Goal: Check status: Check status

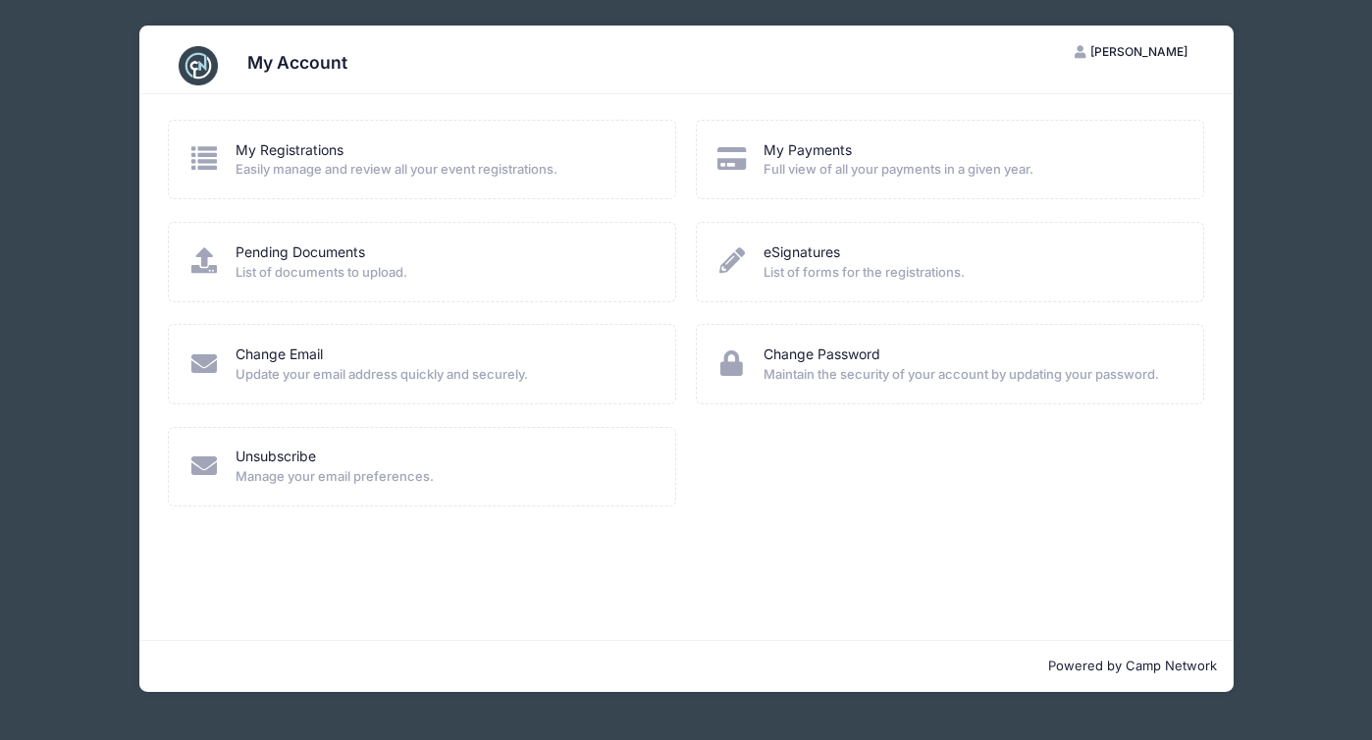
click at [685, 537] on div "My Registrations Easily manage and review all your event registrations. My Paym…" at bounding box center [686, 367] width 1095 height 546
click at [367, 273] on span "List of documents to upload." at bounding box center [443, 273] width 414 height 20
click at [426, 244] on div "Pending Documents" at bounding box center [443, 252] width 414 height 21
drag, startPoint x: 304, startPoint y: 263, endPoint x: 327, endPoint y: 263, distance: 22.6
click at [305, 263] on span "List of documents to upload." at bounding box center [443, 273] width 414 height 20
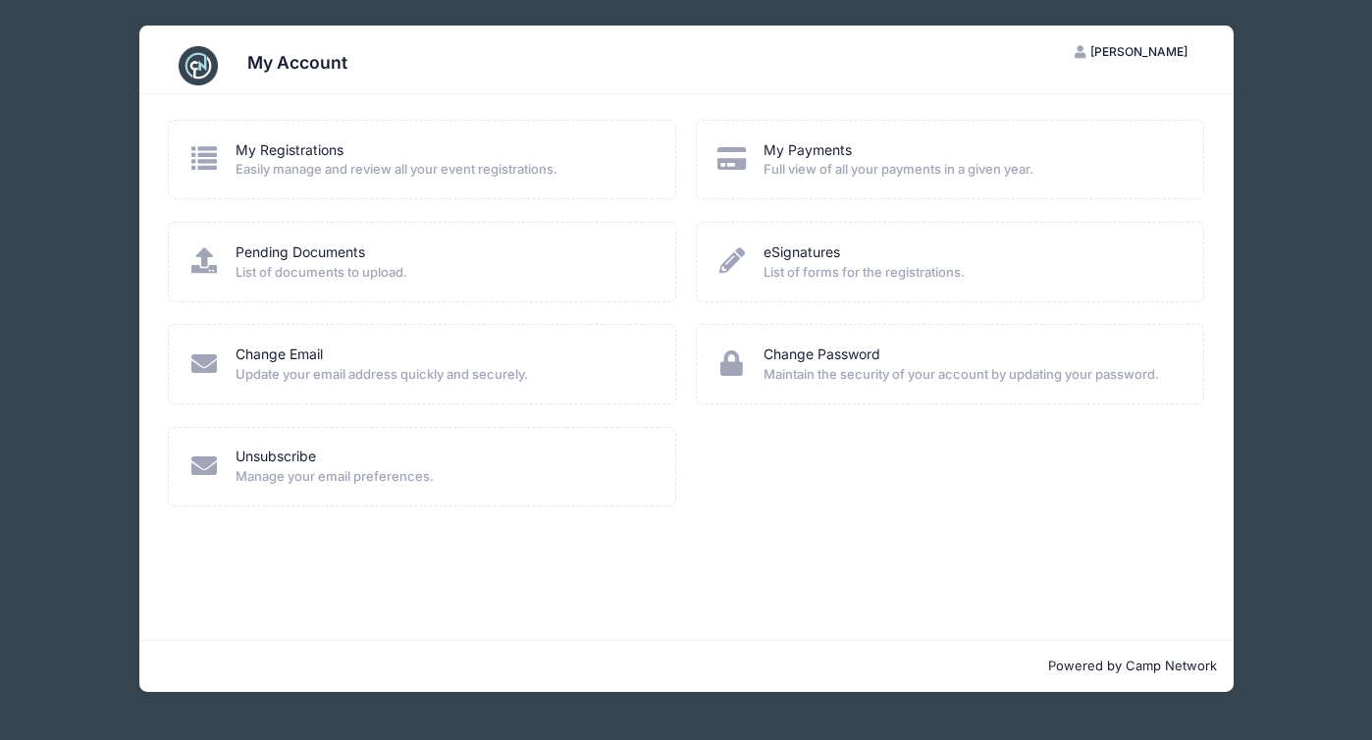
click at [331, 272] on span "List of documents to upload." at bounding box center [443, 273] width 414 height 20
click at [338, 258] on link "Pending Documents" at bounding box center [301, 252] width 130 height 21
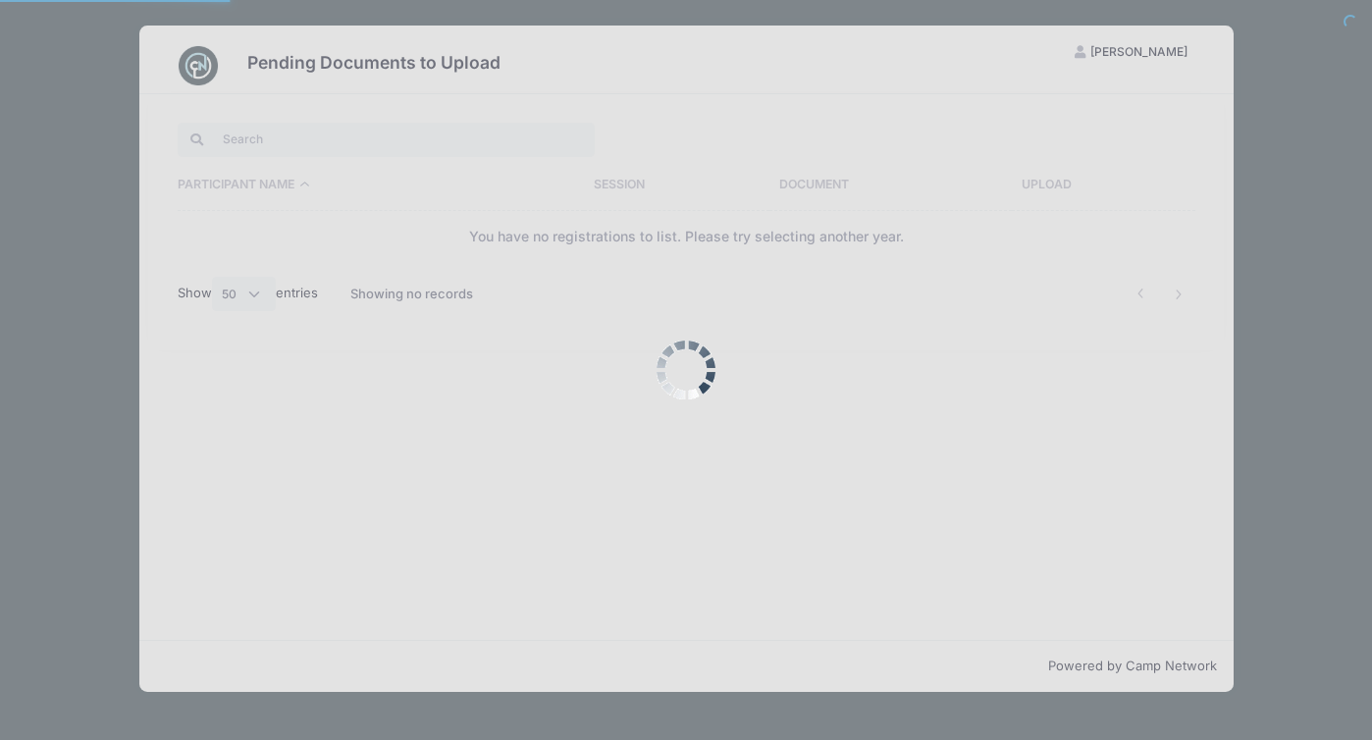
select select "50"
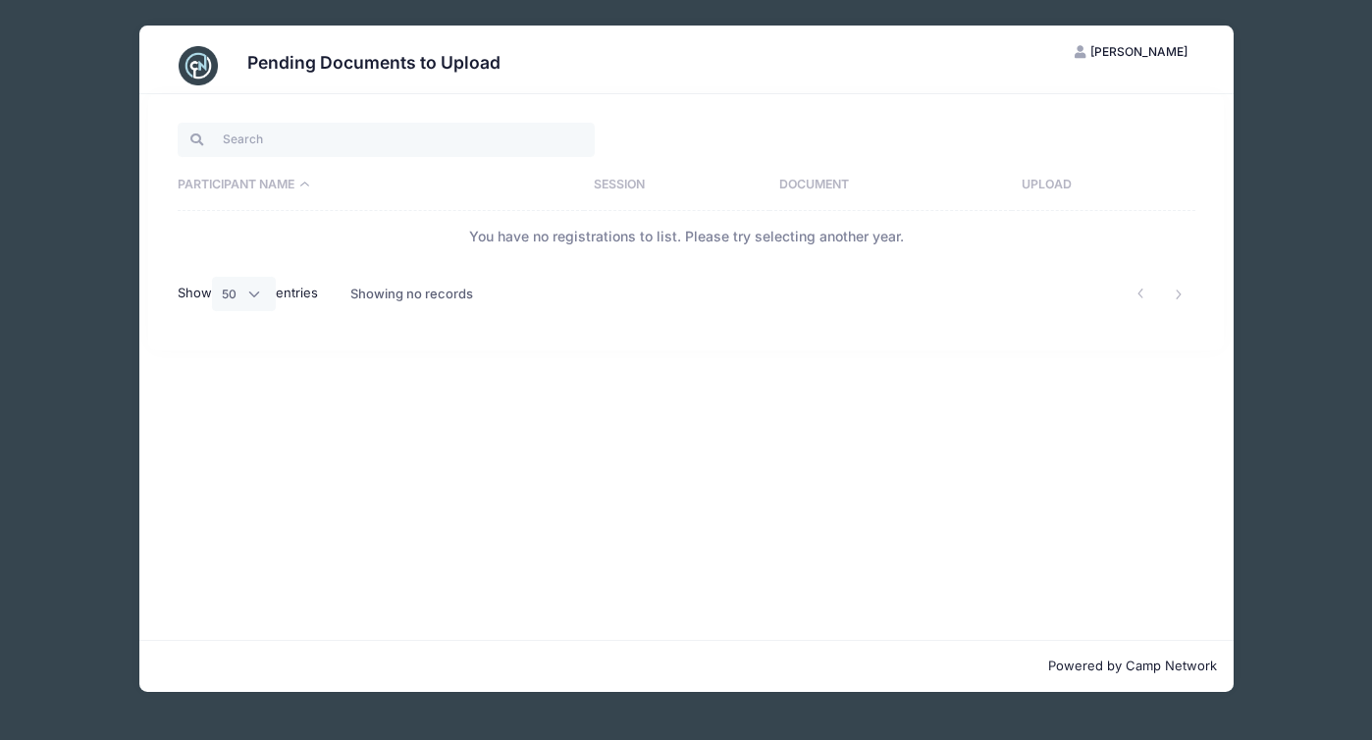
click at [1289, 144] on div "Pending Documents to Upload JN Jeffrey Newman My Account Logout Participant Nam…" at bounding box center [685, 359] width 1313 height 718
click at [1096, 52] on span "[PERSON_NAME]" at bounding box center [1139, 51] width 97 height 15
click at [1070, 95] on link "My Account" at bounding box center [1082, 99] width 227 height 37
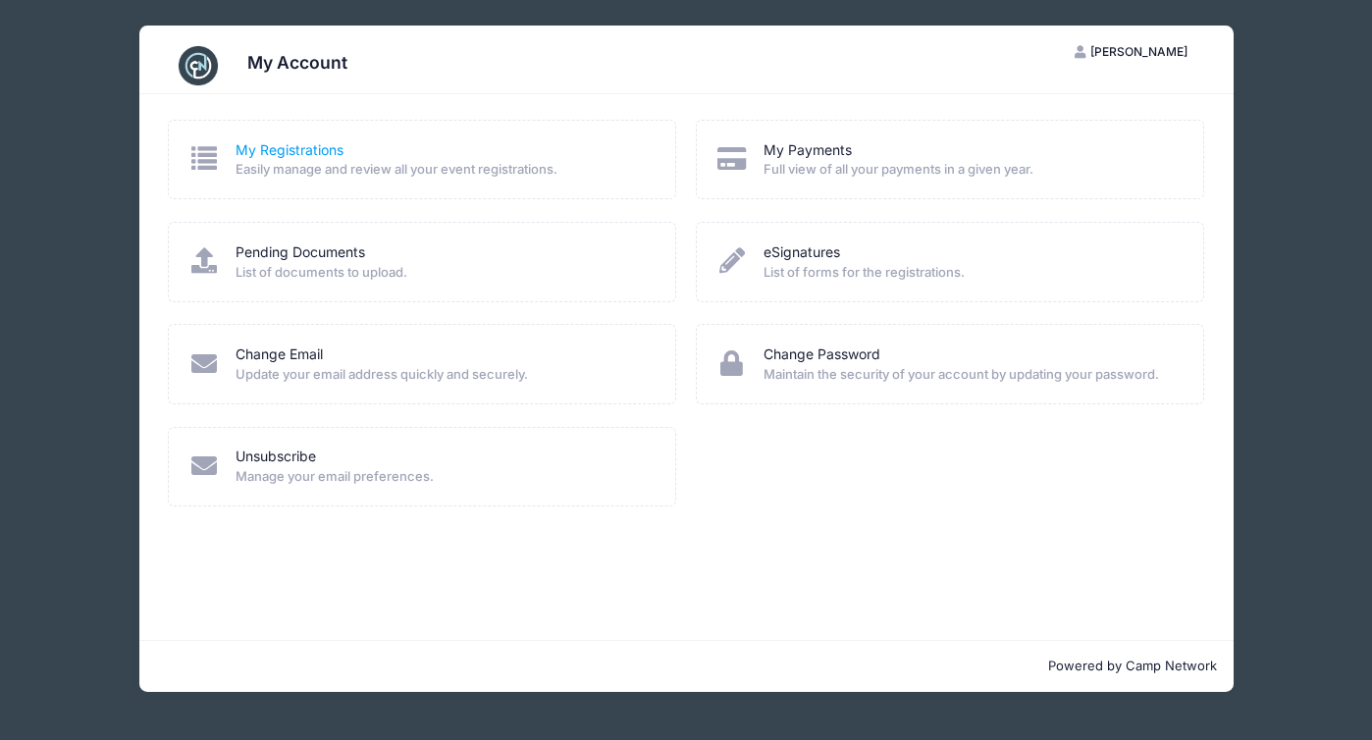
click at [236, 157] on link "My Registrations" at bounding box center [290, 150] width 108 height 21
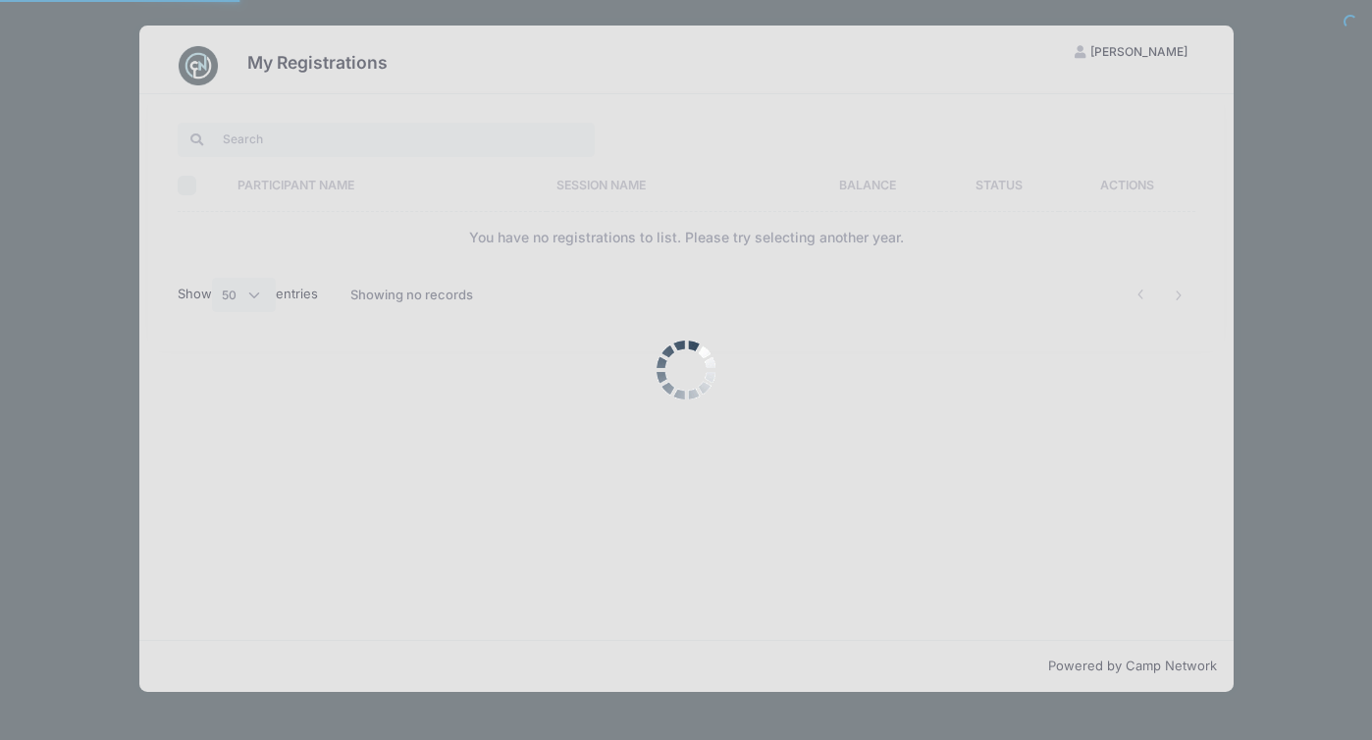
select select "50"
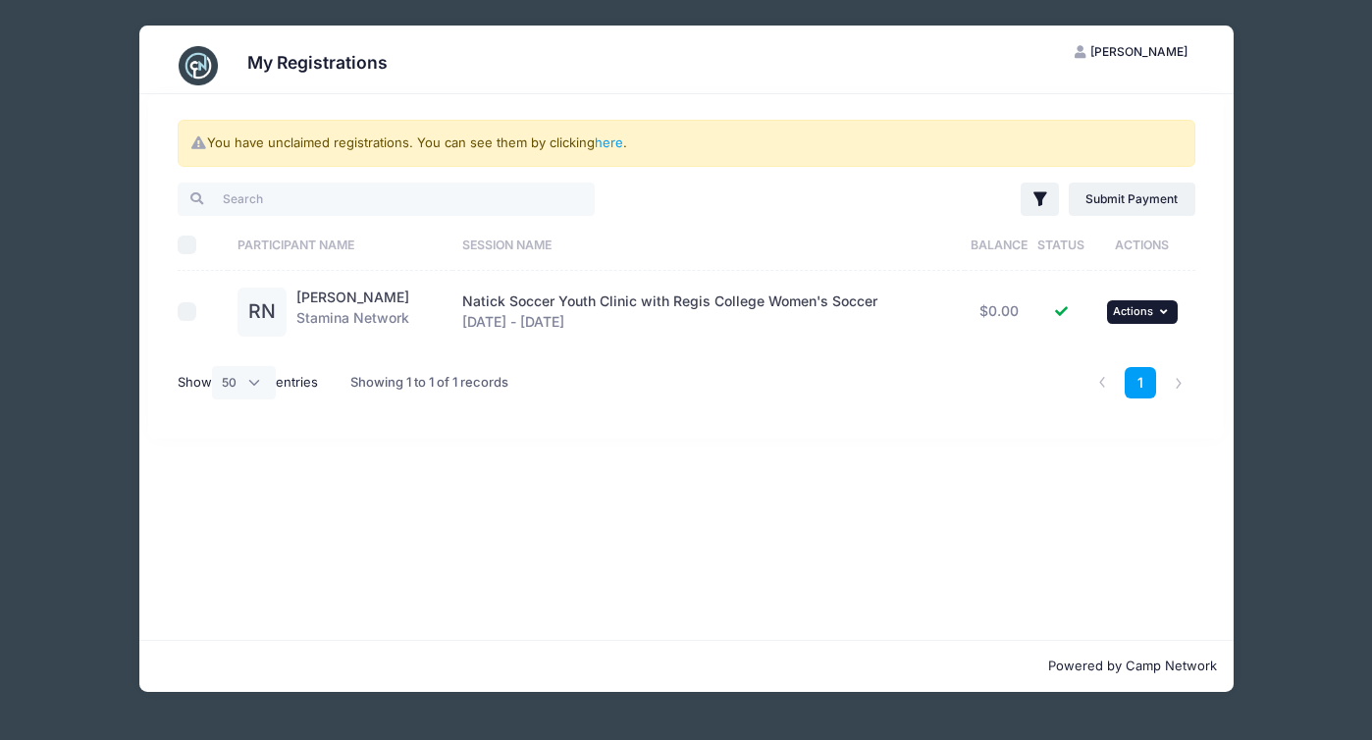
click at [1171, 311] on button "... Actions" at bounding box center [1142, 312] width 71 height 24
click at [1096, 393] on link "View Attachments" at bounding box center [1079, 392] width 178 height 37
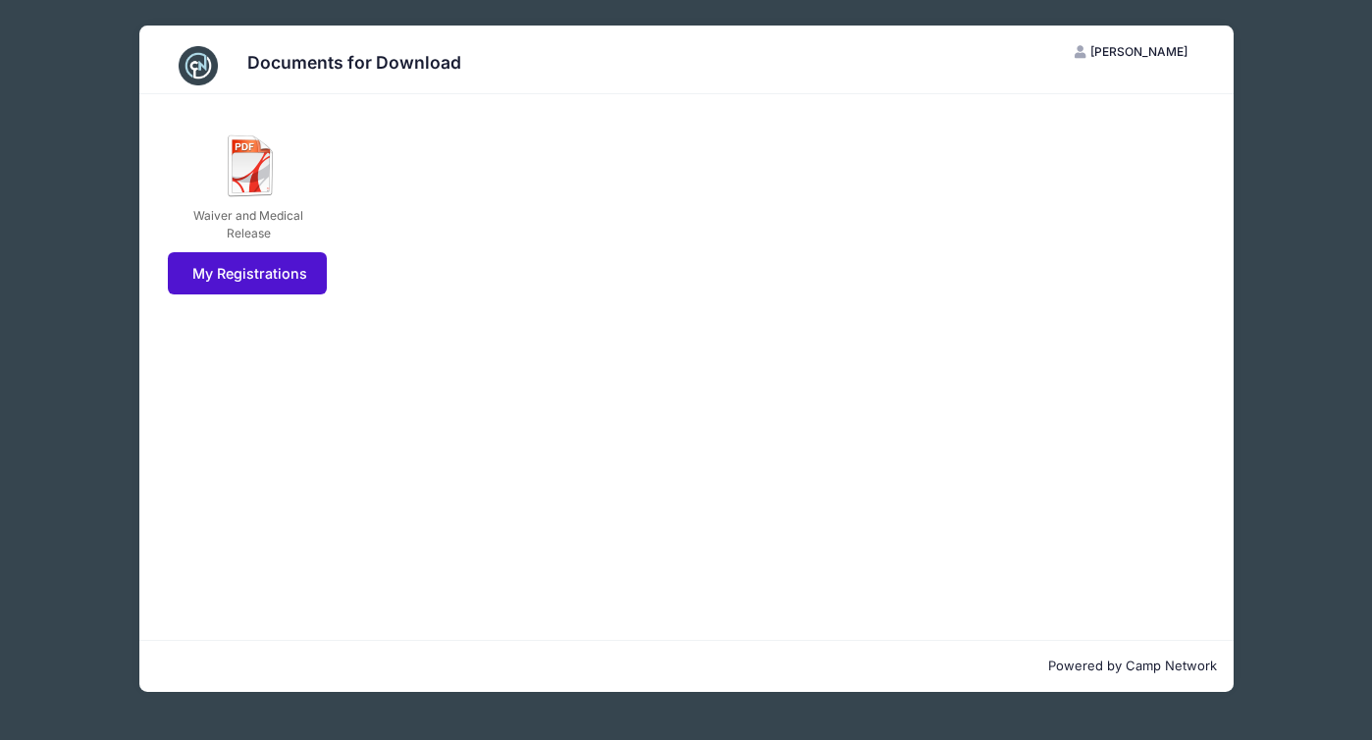
click at [255, 288] on link "My Registrations" at bounding box center [248, 273] width 160 height 42
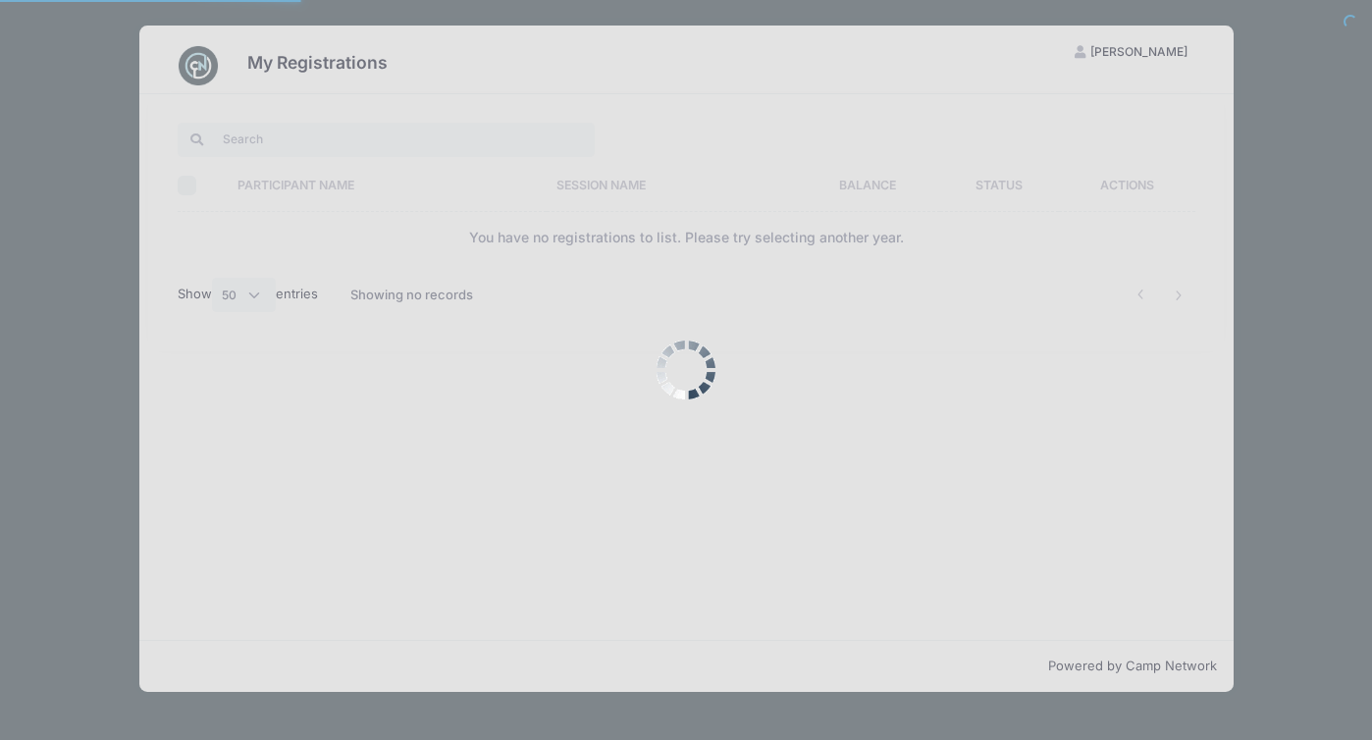
select select "50"
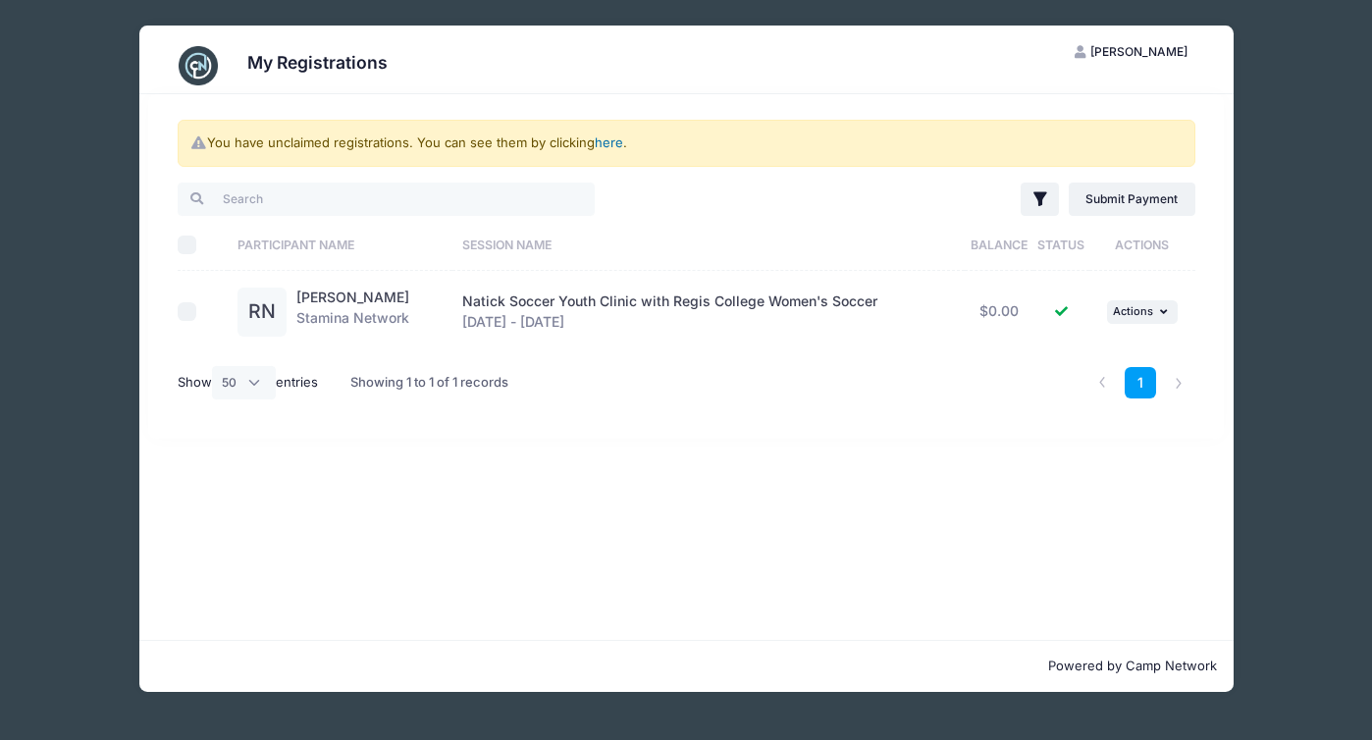
click at [612, 143] on link "here" at bounding box center [609, 142] width 28 height 16
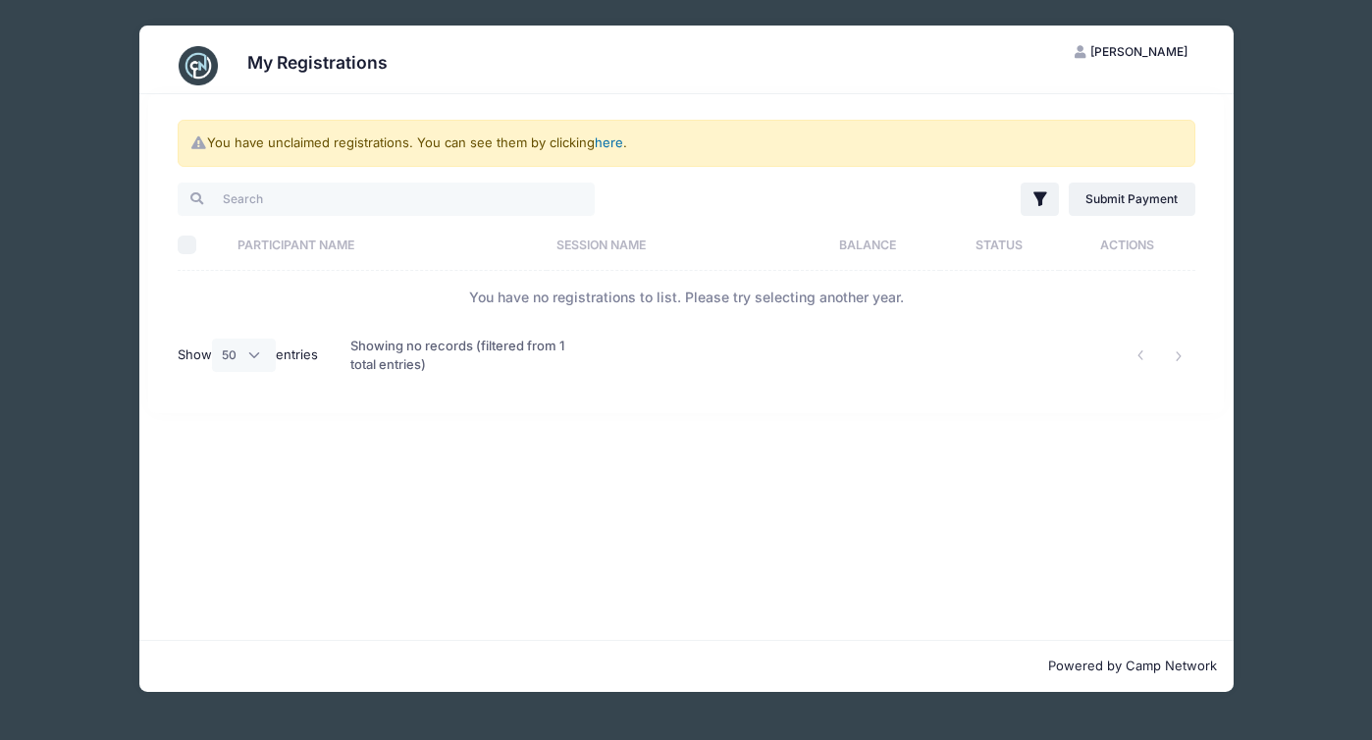
click at [614, 145] on link "here" at bounding box center [609, 142] width 28 height 16
click at [1117, 51] on span "Jeffrey Newman" at bounding box center [1139, 51] width 97 height 15
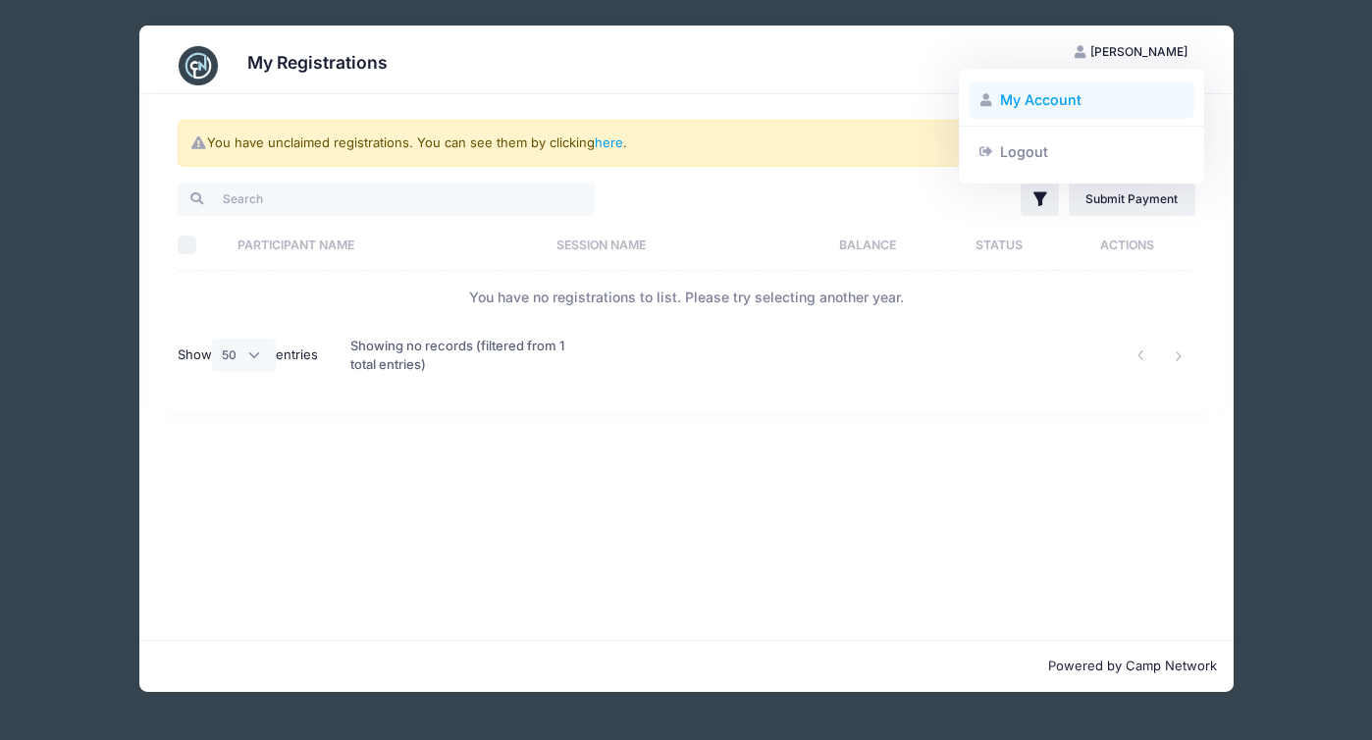
click at [1085, 97] on link "My Account" at bounding box center [1082, 99] width 227 height 37
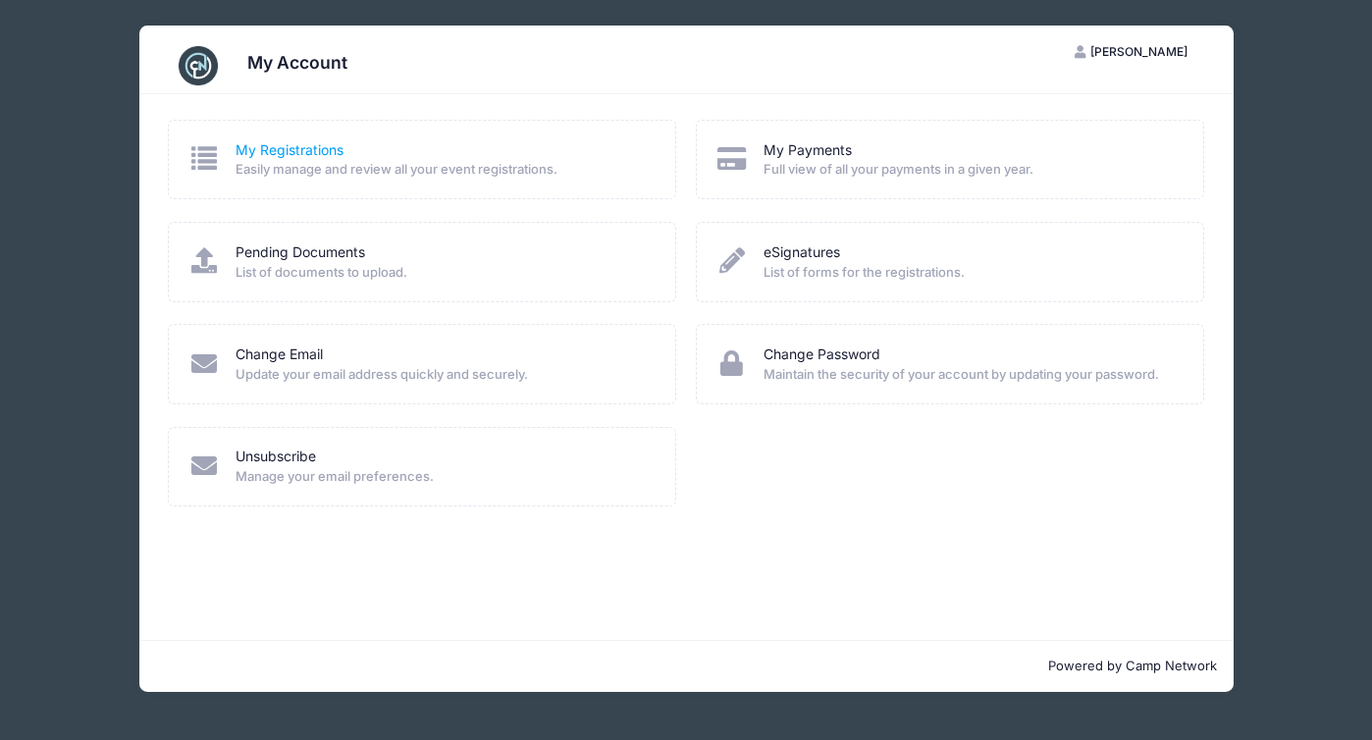
click at [331, 153] on link "My Registrations" at bounding box center [290, 150] width 108 height 21
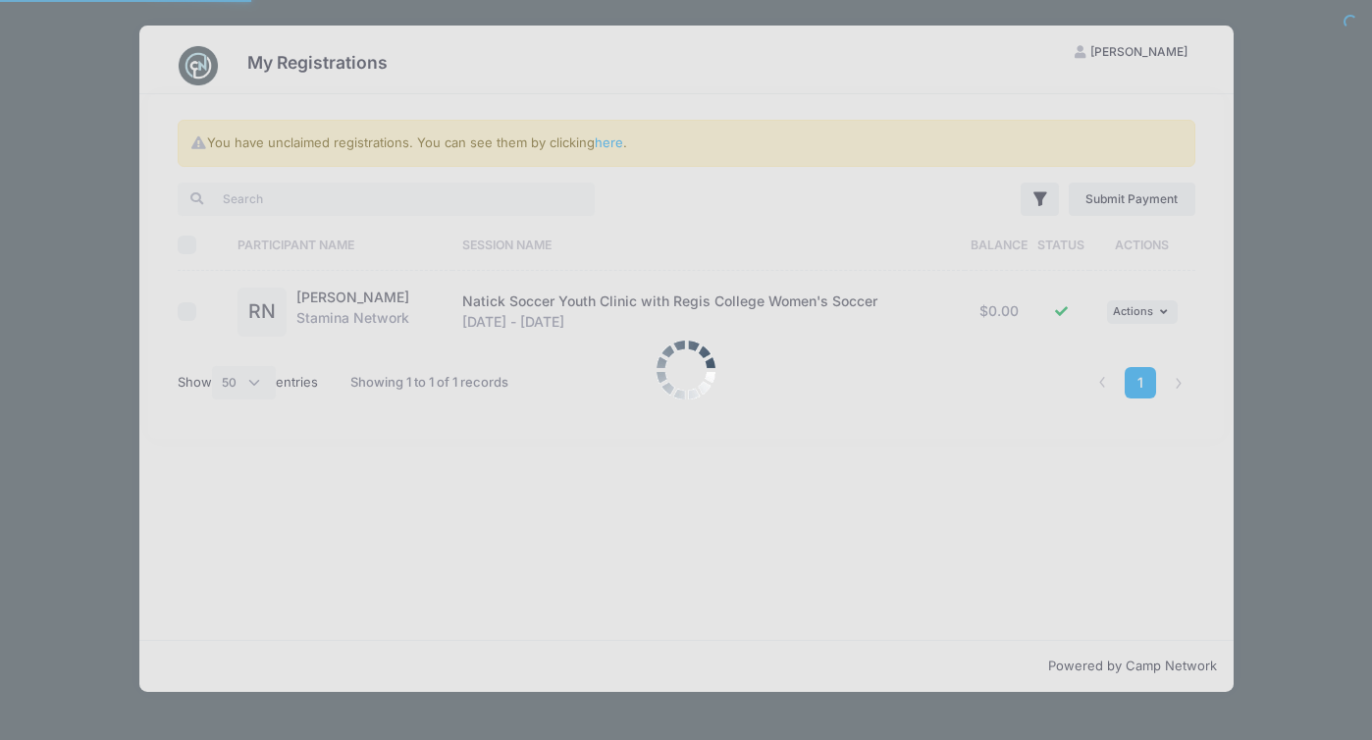
select select "50"
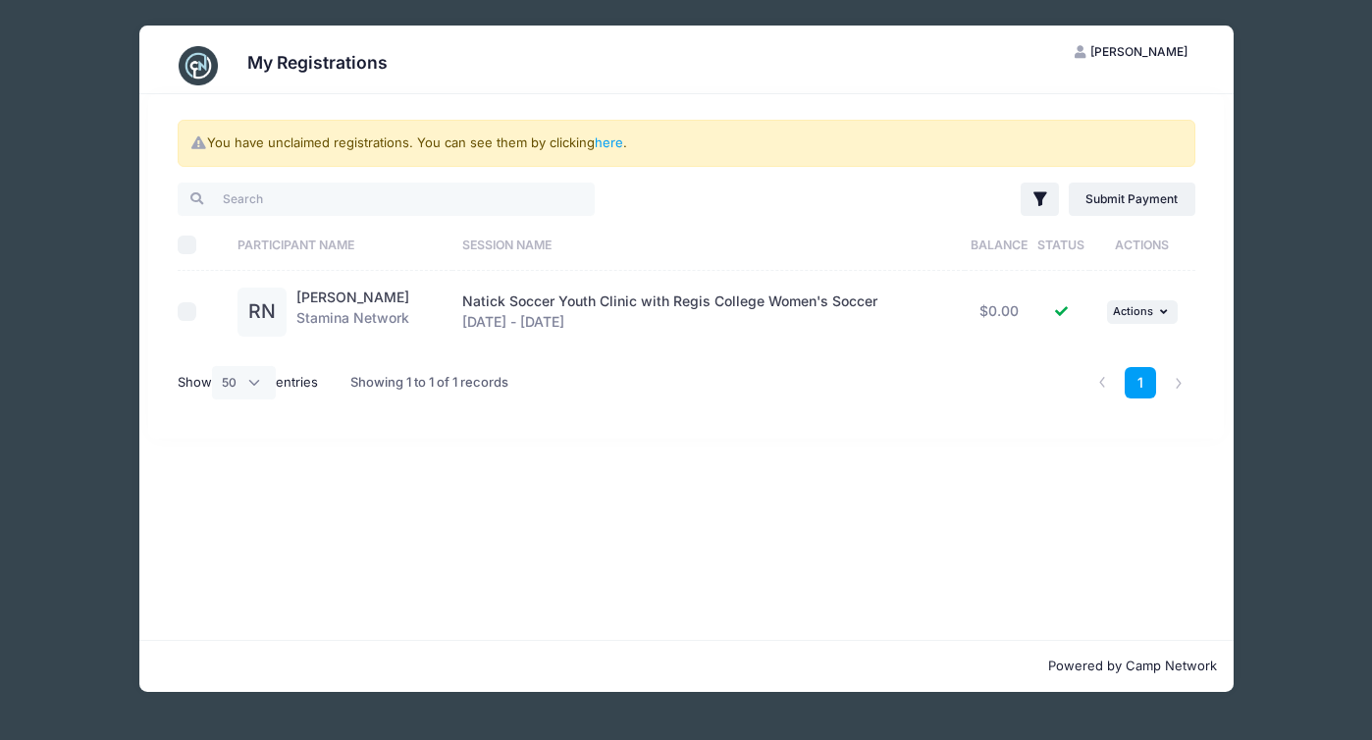
click at [179, 308] on input "checkbox" at bounding box center [188, 312] width 20 height 20
checkbox input "true"
click at [1153, 311] on button "... Actions" at bounding box center [1142, 312] width 71 height 24
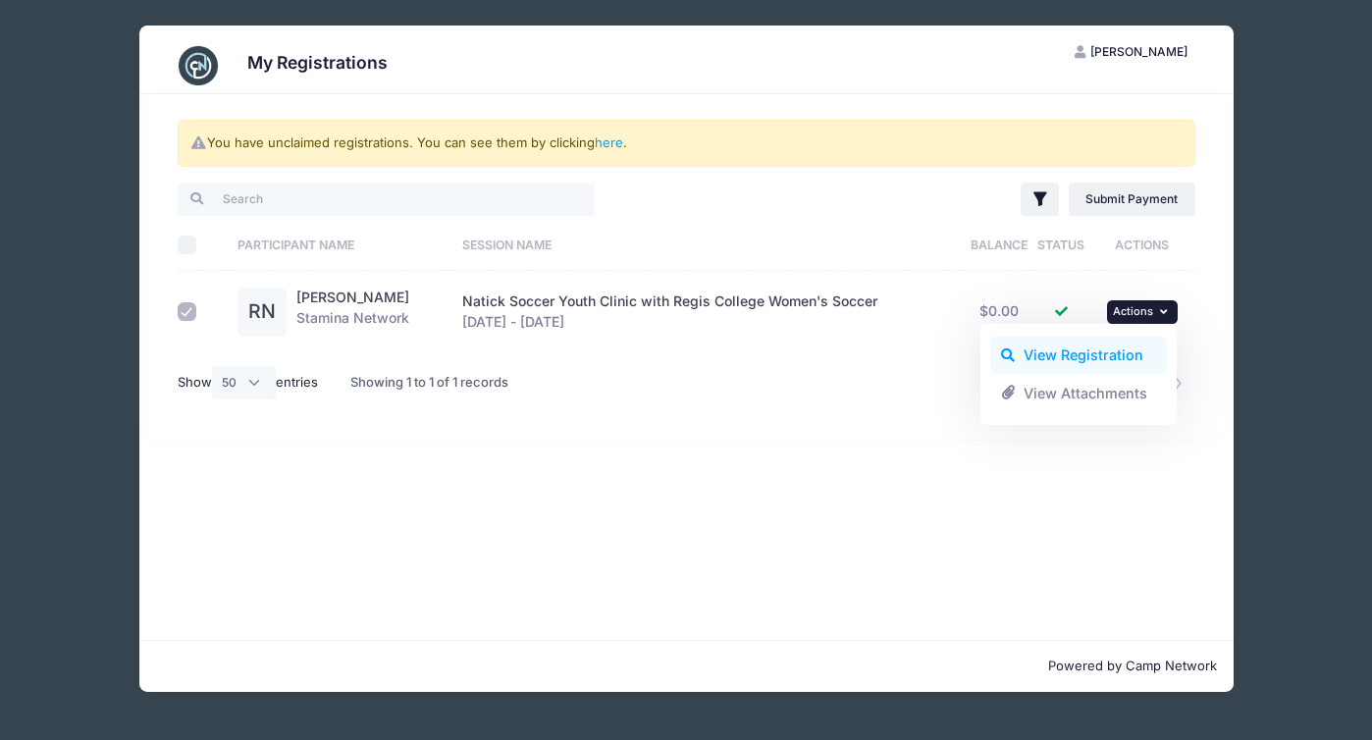
click at [1092, 355] on link "View Registration" at bounding box center [1079, 355] width 178 height 37
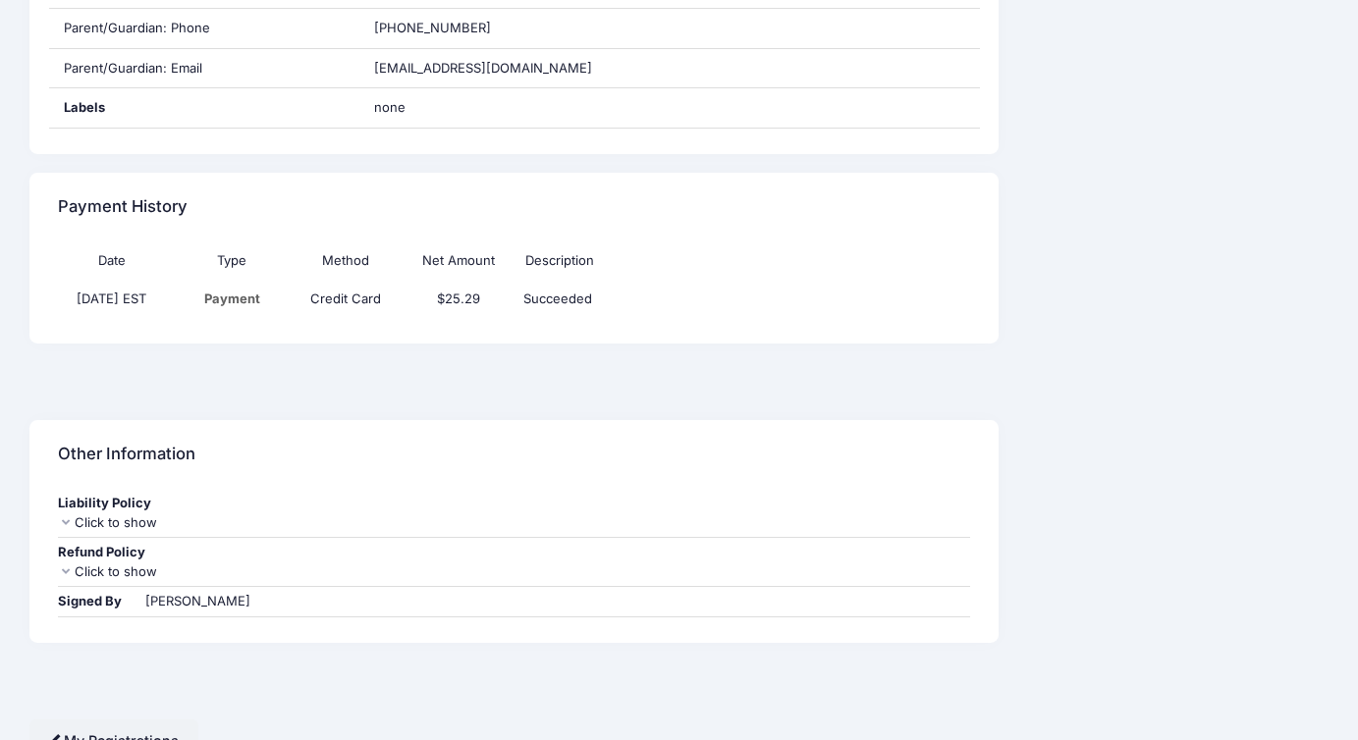
scroll to position [743, 0]
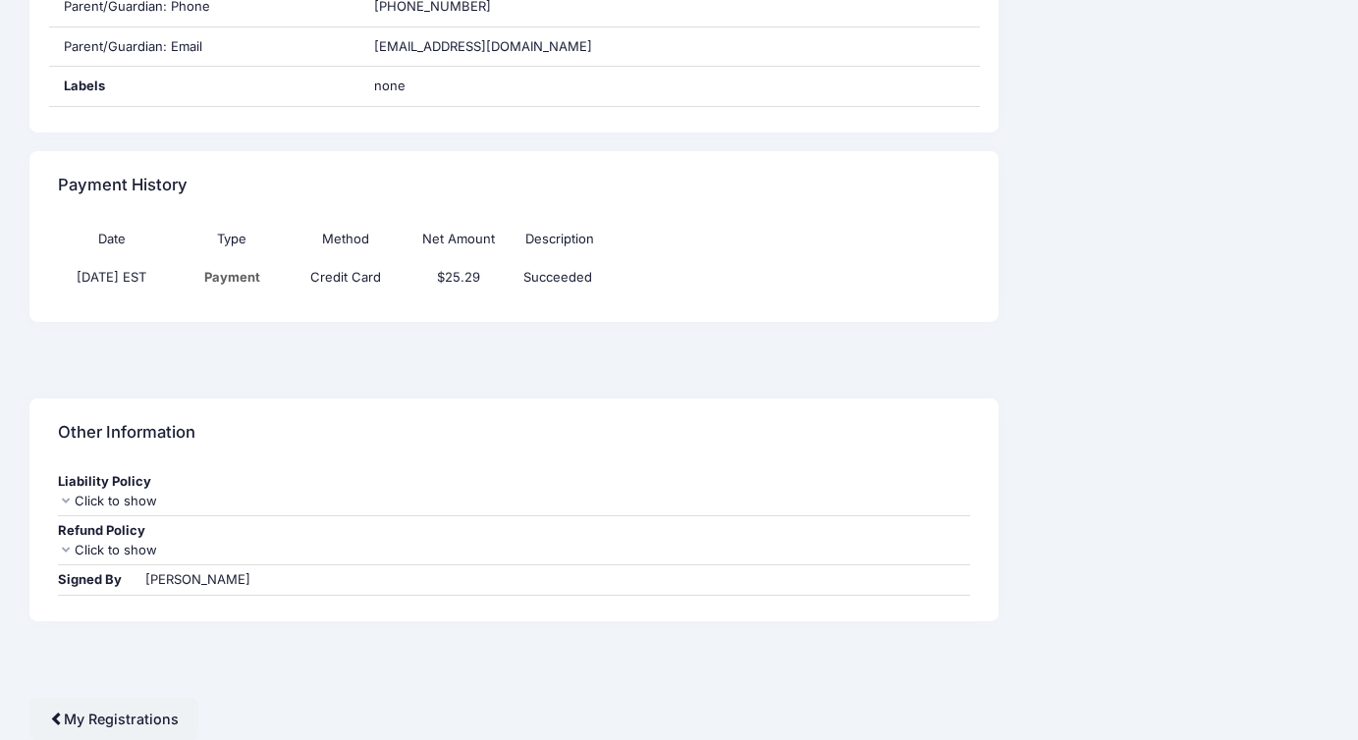
click at [127, 504] on div "Click to show" at bounding box center [514, 502] width 912 height 20
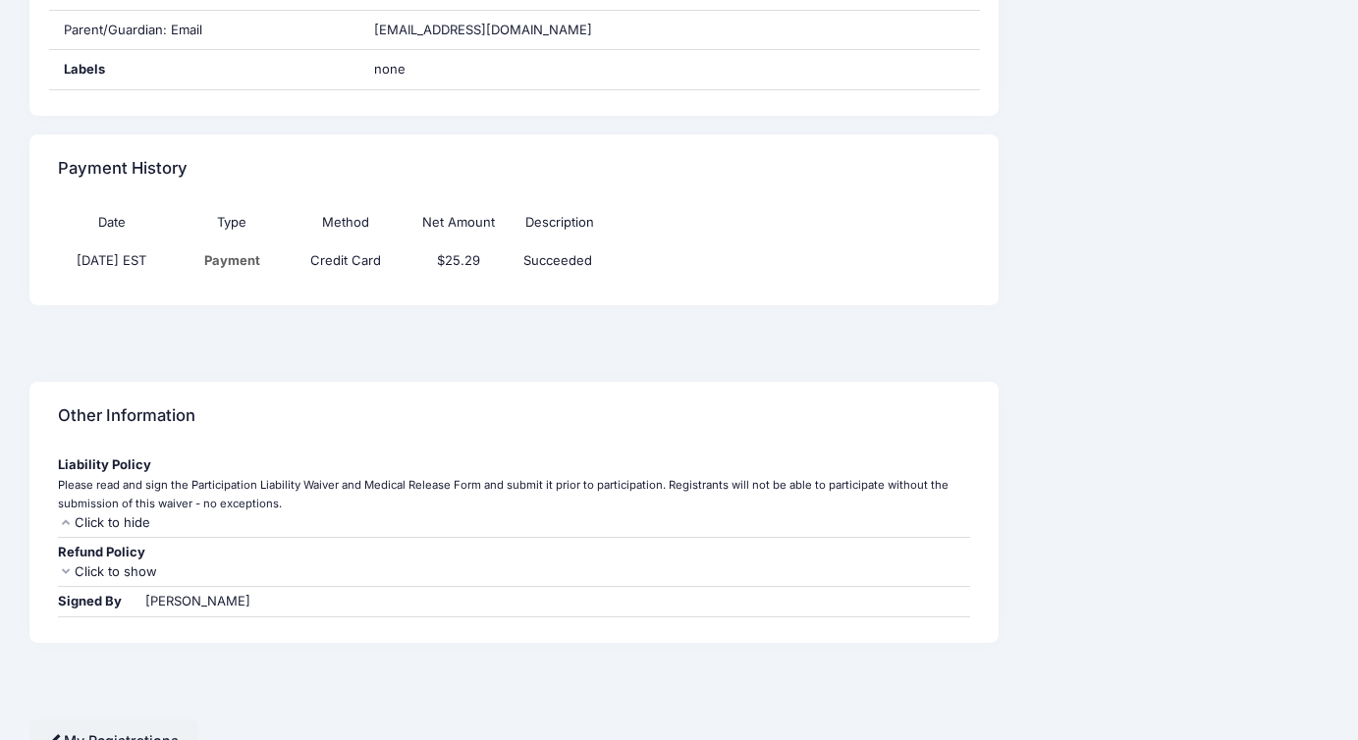
scroll to position [767, 0]
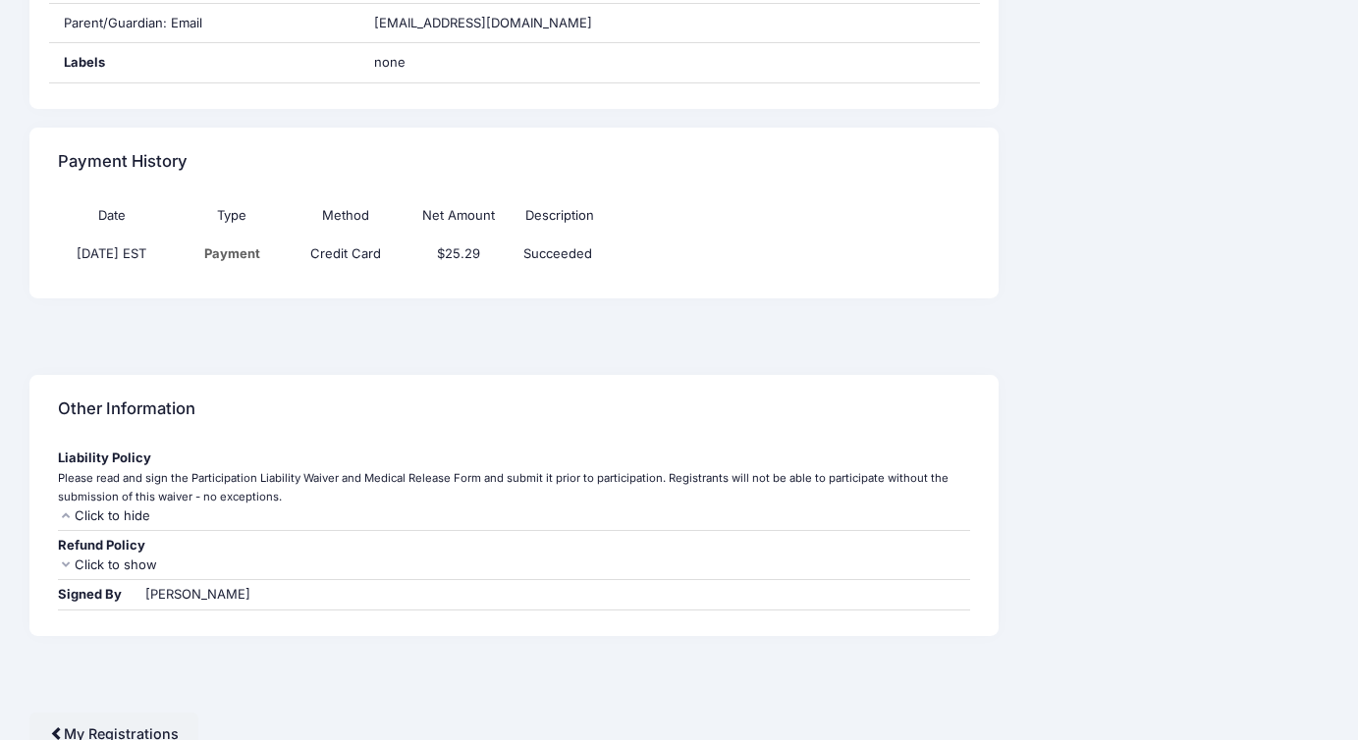
click at [124, 515] on div "Click to hide" at bounding box center [514, 517] width 912 height 20
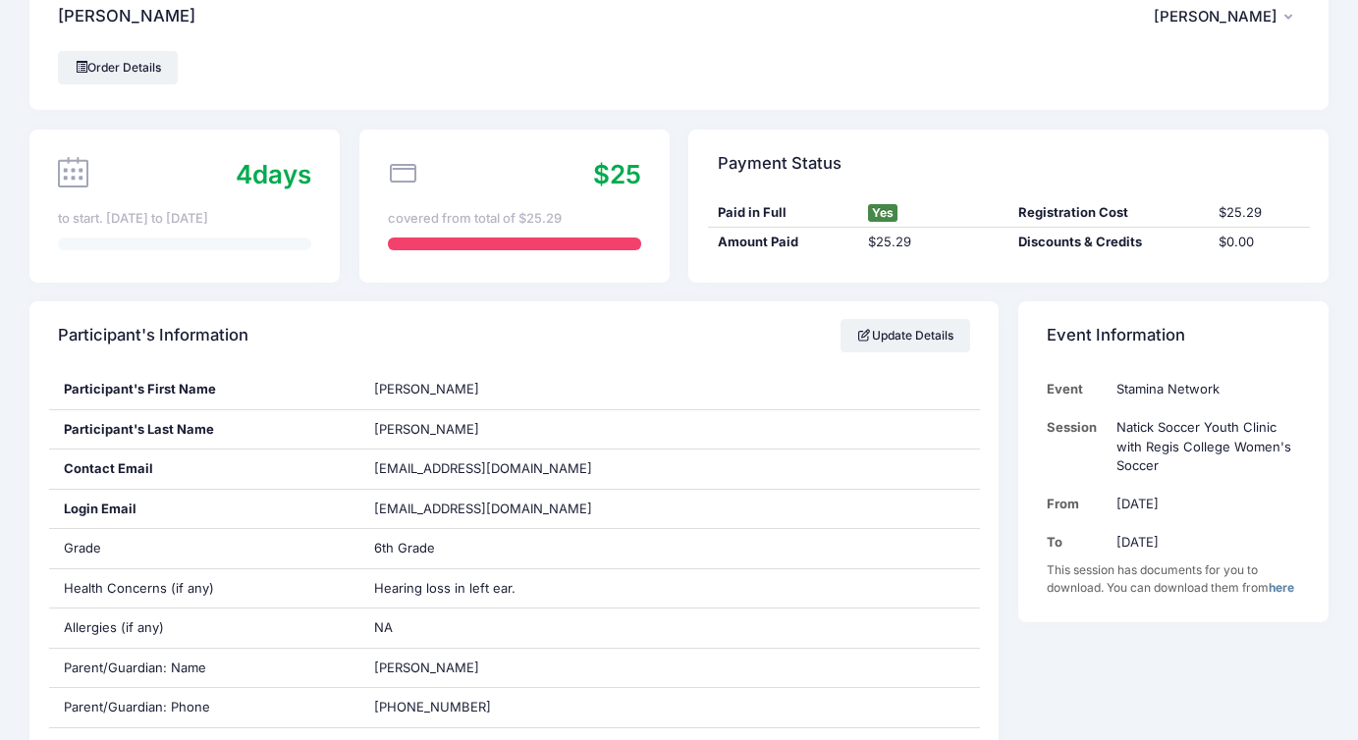
scroll to position [0, 0]
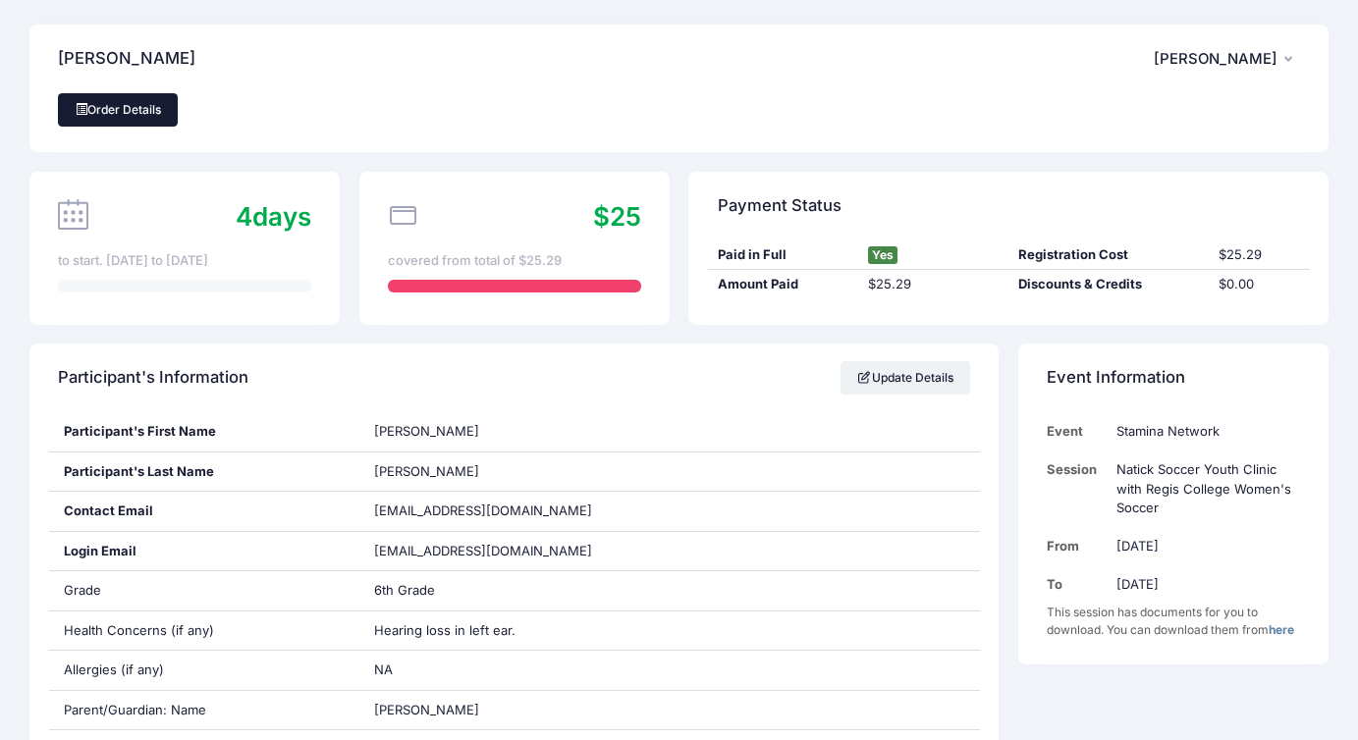
click at [118, 105] on link "Order Details" at bounding box center [118, 109] width 120 height 33
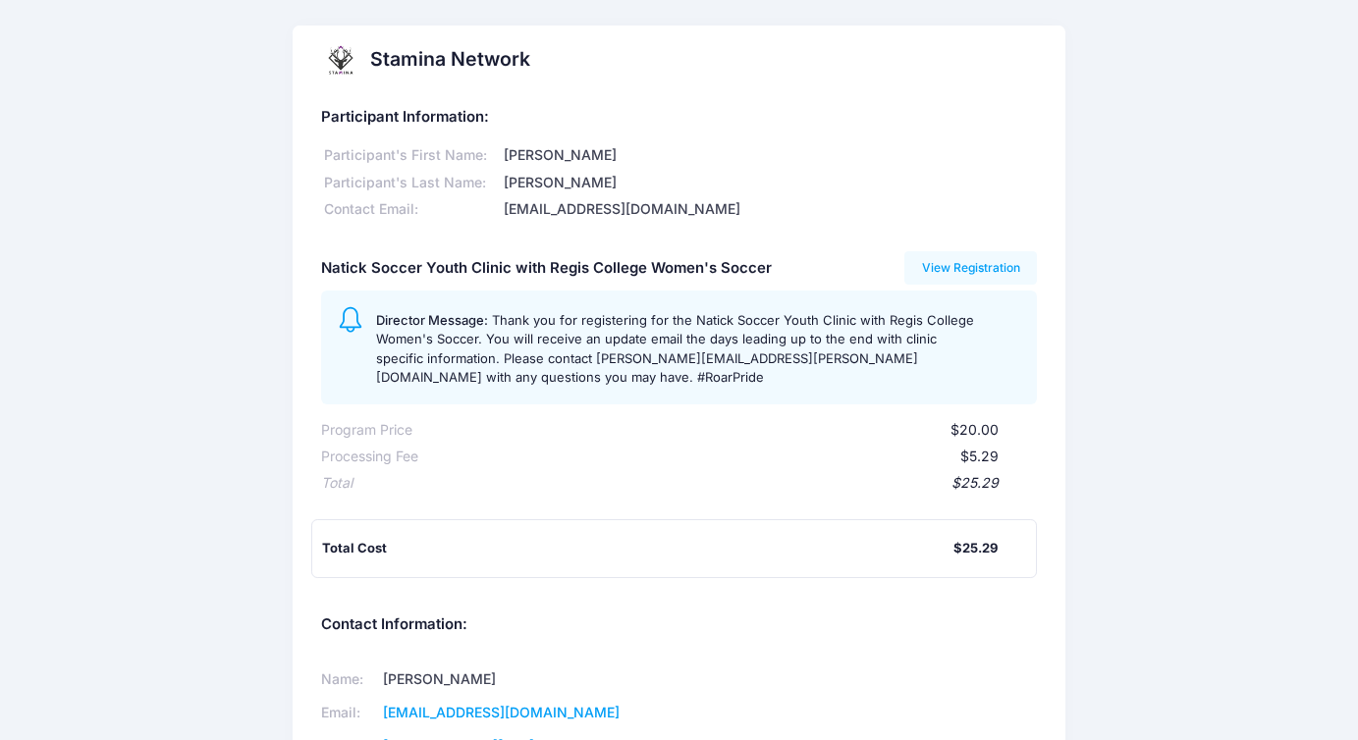
scroll to position [353, 0]
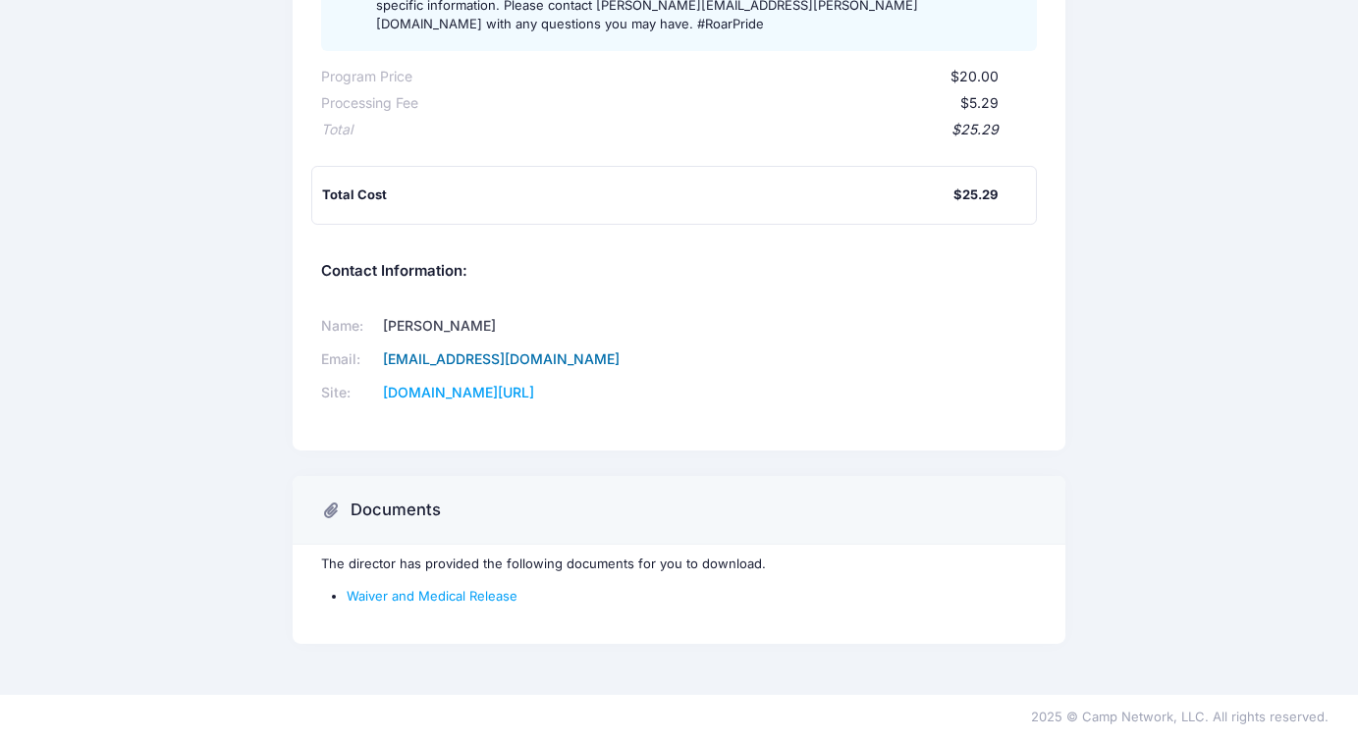
click at [523, 360] on link "[EMAIL_ADDRESS][DOMAIN_NAME]" at bounding box center [501, 358] width 237 height 17
drag, startPoint x: 610, startPoint y: 365, endPoint x: 395, endPoint y: 362, distance: 215.0
click at [395, 362] on td "[EMAIL_ADDRESS][DOMAIN_NAME]" at bounding box center [515, 359] width 277 height 33
